Goal: Task Accomplishment & Management: Manage account settings

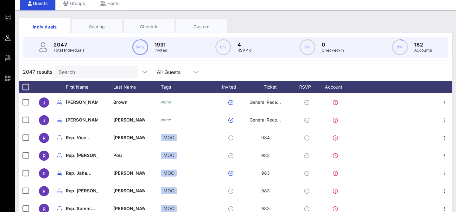
scroll to position [19, 0]
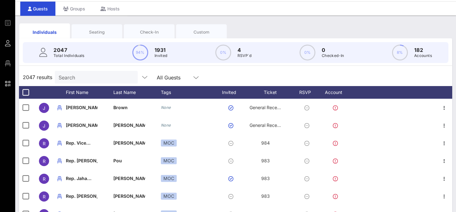
click at [97, 29] on div "Seating" at bounding box center [96, 32] width 41 height 6
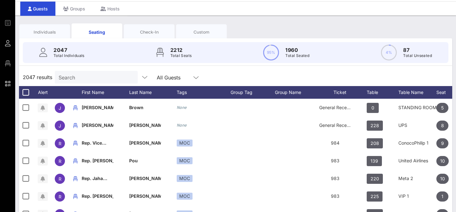
click at [79, 80] on input "Search" at bounding box center [96, 77] width 74 height 8
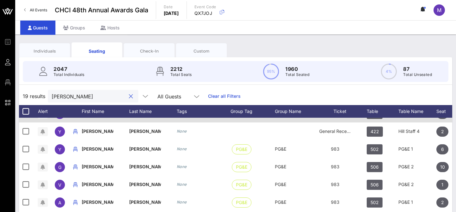
scroll to position [24, 0]
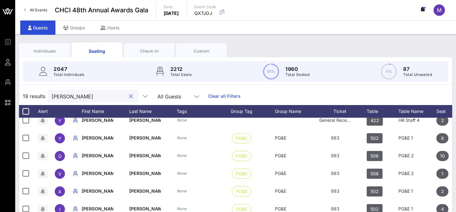
type input "[PERSON_NAME]"
click at [52, 49] on div "Individuals" at bounding box center [44, 51] width 41 height 6
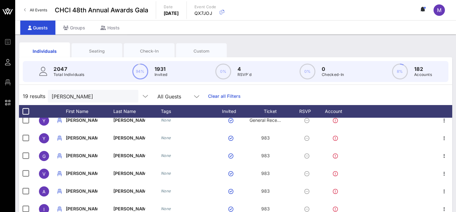
click at [102, 53] on div "Seating" at bounding box center [96, 51] width 41 height 6
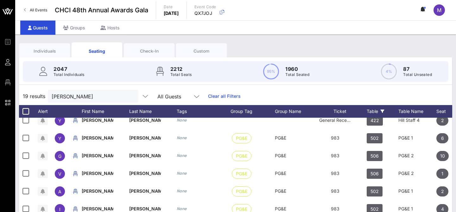
click at [384, 111] on icon at bounding box center [383, 112] width 4 height 4
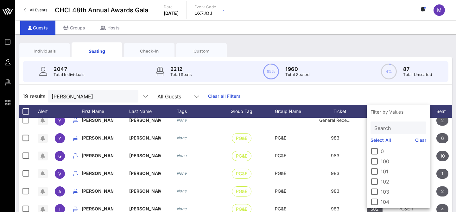
click at [384, 128] on input "Search" at bounding box center [397, 128] width 47 height 8
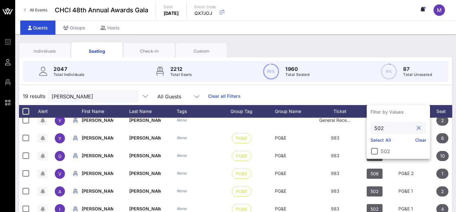
click at [372, 149] on div at bounding box center [374, 151] width 11 height 11
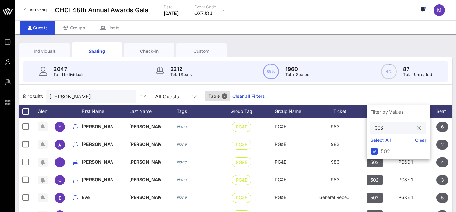
scroll to position [0, 0]
click at [382, 129] on input "502" at bounding box center [393, 128] width 39 height 8
type input "506"
click at [374, 148] on div at bounding box center [374, 151] width 11 height 11
click at [296, 98] on div "17 results [PERSON_NAME] All Guests Table Clear all Filters" at bounding box center [235, 96] width 433 height 18
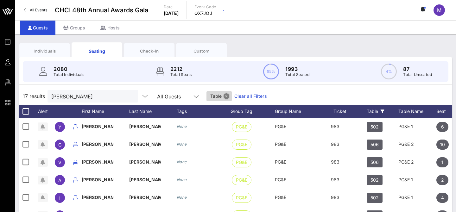
click at [224, 95] on button "Close" at bounding box center [227, 96] width 6 height 6
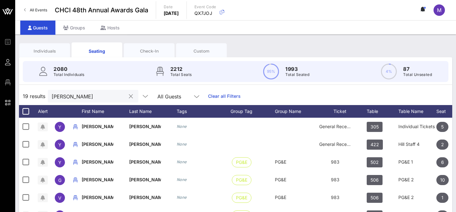
click at [104, 95] on input "[PERSON_NAME]" at bounding box center [89, 96] width 74 height 8
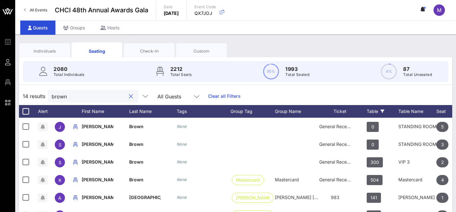
type input "brown"
click at [383, 110] on icon at bounding box center [383, 112] width 4 height 4
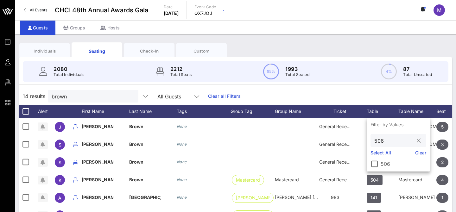
click at [379, 140] on input "506" at bounding box center [393, 140] width 39 height 8
type input "2"
type input "141"
click at [374, 162] on div at bounding box center [374, 164] width 11 height 11
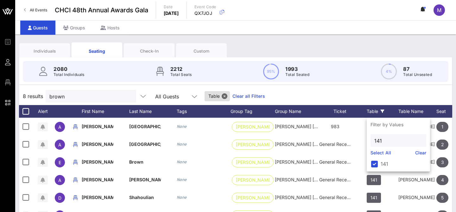
click at [369, 101] on div "8 results brown All Guests Table Clear all Filters" at bounding box center [235, 96] width 433 height 18
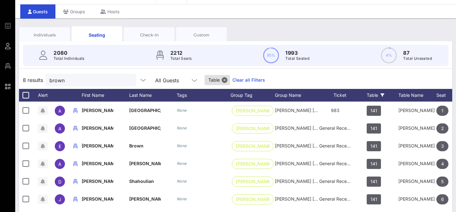
scroll to position [15, 0]
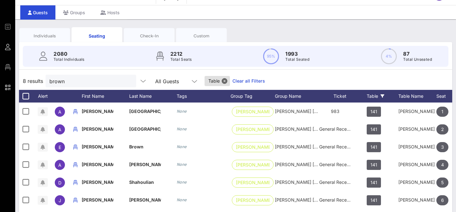
drag, startPoint x: 33, startPoint y: 41, endPoint x: 38, endPoint y: 37, distance: 6.3
click at [33, 41] on div "Individuals" at bounding box center [44, 36] width 51 height 16
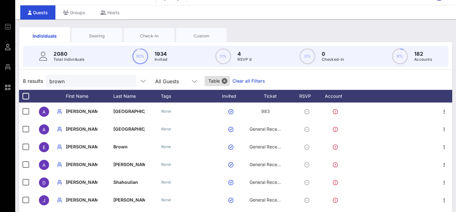
click at [38, 37] on div "Individuals" at bounding box center [44, 36] width 41 height 7
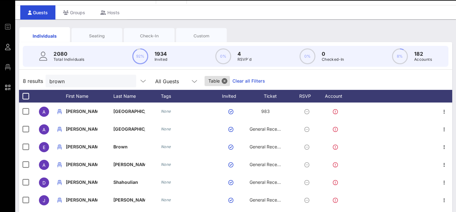
click at [97, 34] on div "Seating" at bounding box center [96, 36] width 41 height 6
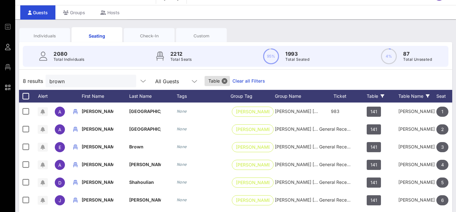
click at [428, 95] on icon at bounding box center [428, 96] width 4 height 4
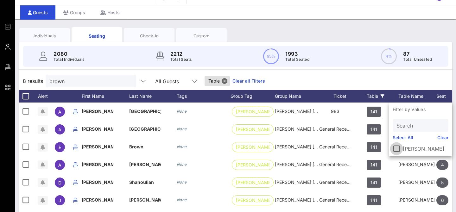
click at [396, 149] on div at bounding box center [396, 148] width 11 height 11
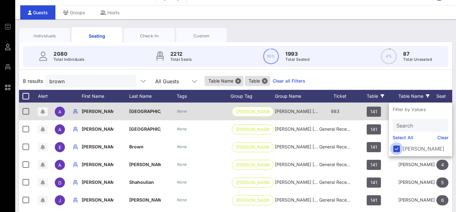
scroll to position [0, 0]
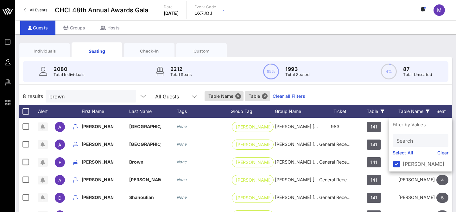
click at [381, 110] on icon at bounding box center [383, 112] width 4 height 4
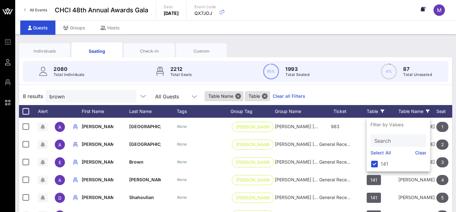
click at [355, 84] on div "2080 Total Individuals 2212 Total Seats 95% 1993 Total Seated 4% 87 Total Unsea…" at bounding box center [235, 71] width 441 height 28
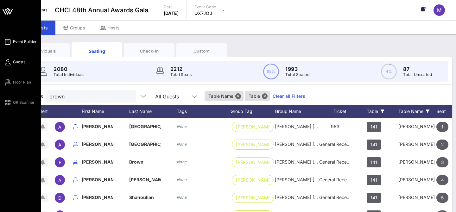
click at [22, 42] on span "Event Builder" at bounding box center [25, 42] width 24 height 6
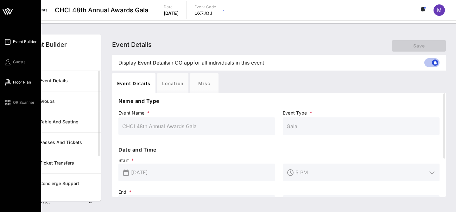
click at [21, 85] on span "Floor Plan" at bounding box center [22, 82] width 18 height 6
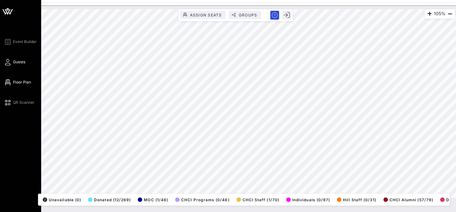
click at [20, 61] on span "Guests" at bounding box center [19, 62] width 12 height 6
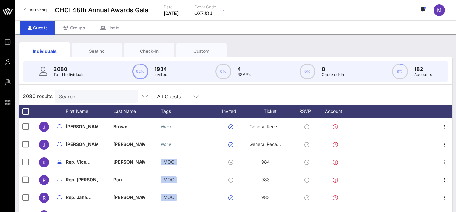
click at [102, 97] on input "Search" at bounding box center [96, 96] width 74 height 8
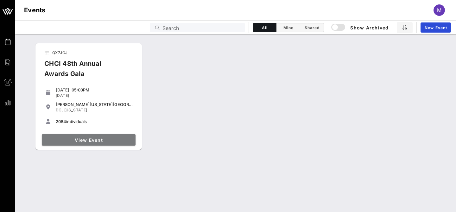
click at [110, 144] on link "View Event" at bounding box center [89, 139] width 94 height 11
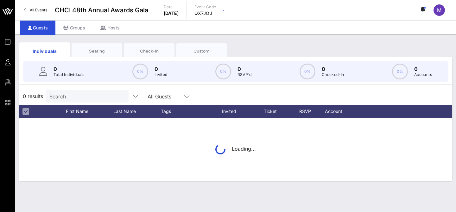
click at [86, 94] on input "Search" at bounding box center [86, 96] width 74 height 8
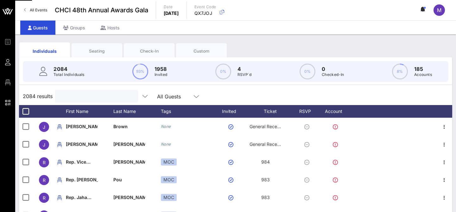
click at [86, 94] on input "text" at bounding box center [96, 96] width 74 height 8
click at [87, 96] on input "text" at bounding box center [96, 96] width 74 height 8
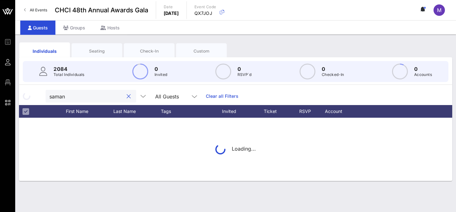
drag, startPoint x: 79, startPoint y: 98, endPoint x: 75, endPoint y: 97, distance: 3.2
click at [79, 98] on input "saman" at bounding box center [86, 96] width 74 height 8
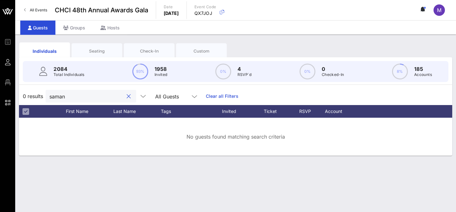
click at [71, 95] on input "saman" at bounding box center [86, 96] width 74 height 8
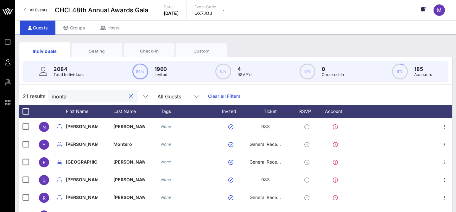
scroll to position [61, 0]
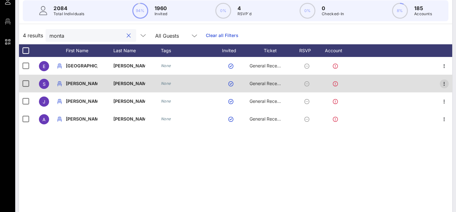
type input "monta"
click at [443, 84] on icon "button" at bounding box center [444, 84] width 8 height 8
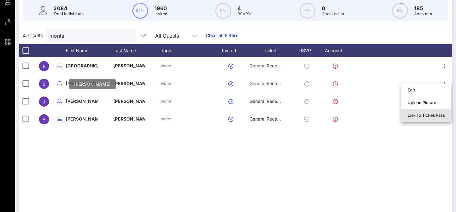
click at [427, 117] on div "Link To Ticket/Pass" at bounding box center [425, 115] width 37 height 5
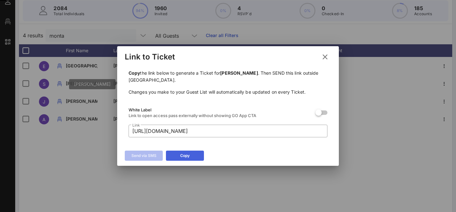
click at [183, 156] on div at bounding box center [228, 106] width 456 height 212
click at [187, 155] on div "Copy" at bounding box center [184, 156] width 9 height 6
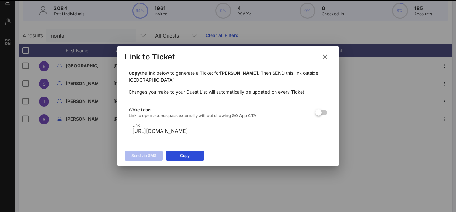
scroll to position [0, 0]
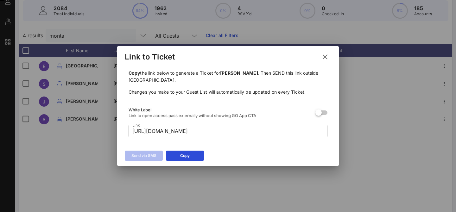
click at [324, 59] on icon at bounding box center [325, 57] width 9 height 8
